Goal: Navigation & Orientation: Find specific page/section

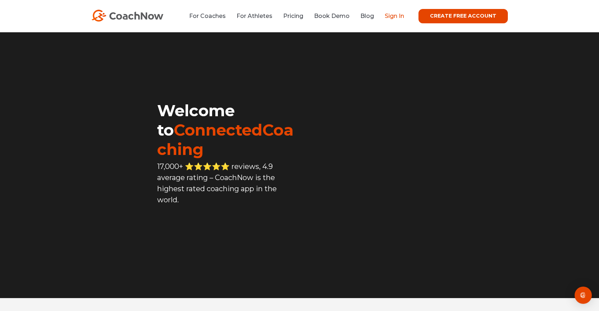
click at [394, 17] on link "Sign In" at bounding box center [394, 16] width 19 height 7
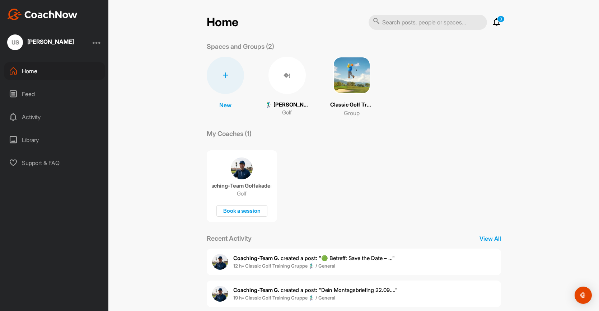
click at [288, 102] on p "🏌‍♂ [PERSON_NAME] (35.7)" at bounding box center [287, 105] width 43 height 8
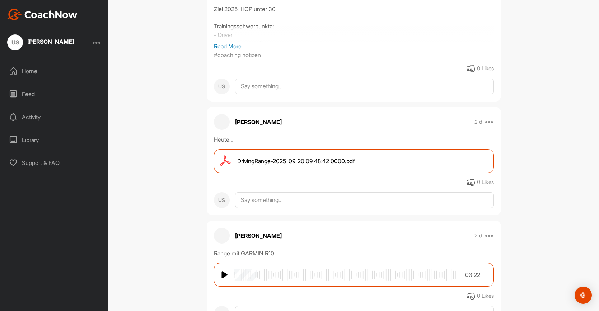
scroll to position [235, 0]
